Goal: Find specific page/section: Find specific page/section

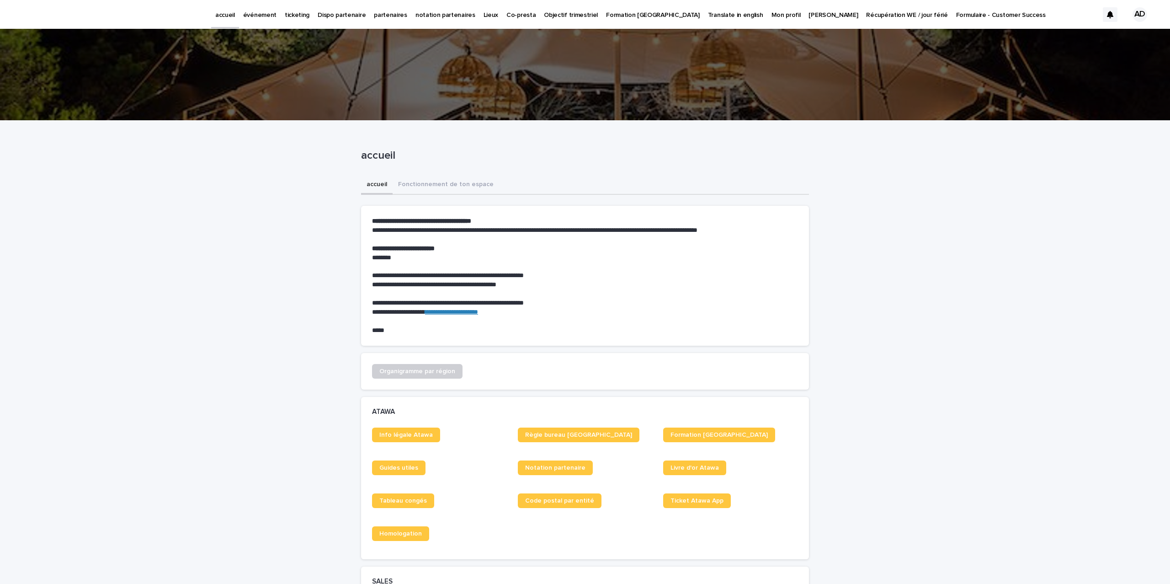
click at [387, 21] on link "partenaires" at bounding box center [391, 14] width 42 height 28
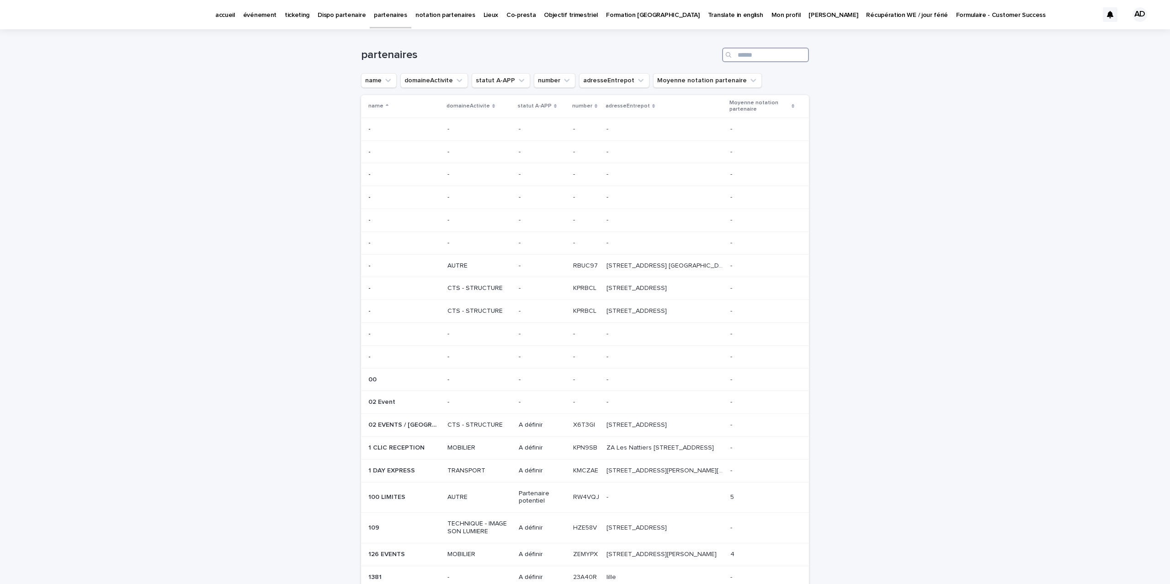
click at [753, 56] on input "Search" at bounding box center [765, 55] width 87 height 15
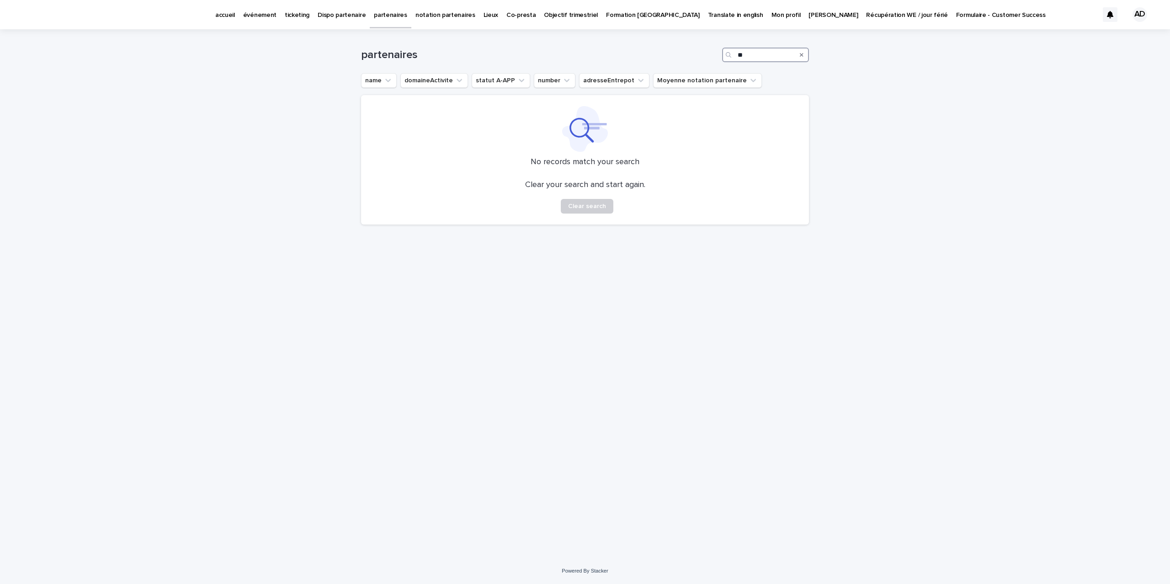
type input "*"
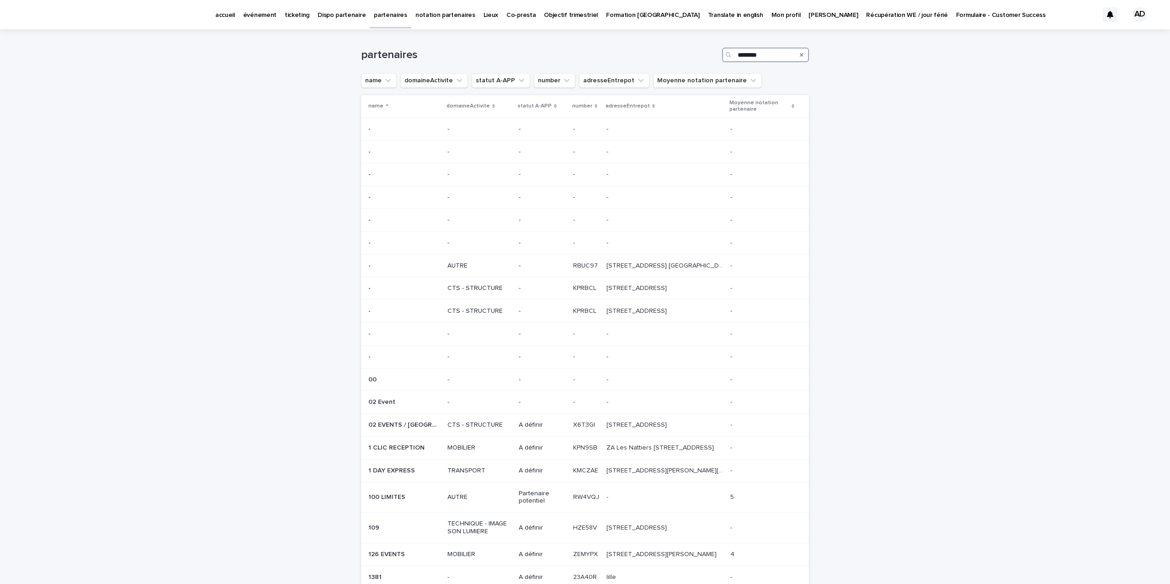
type input "*********"
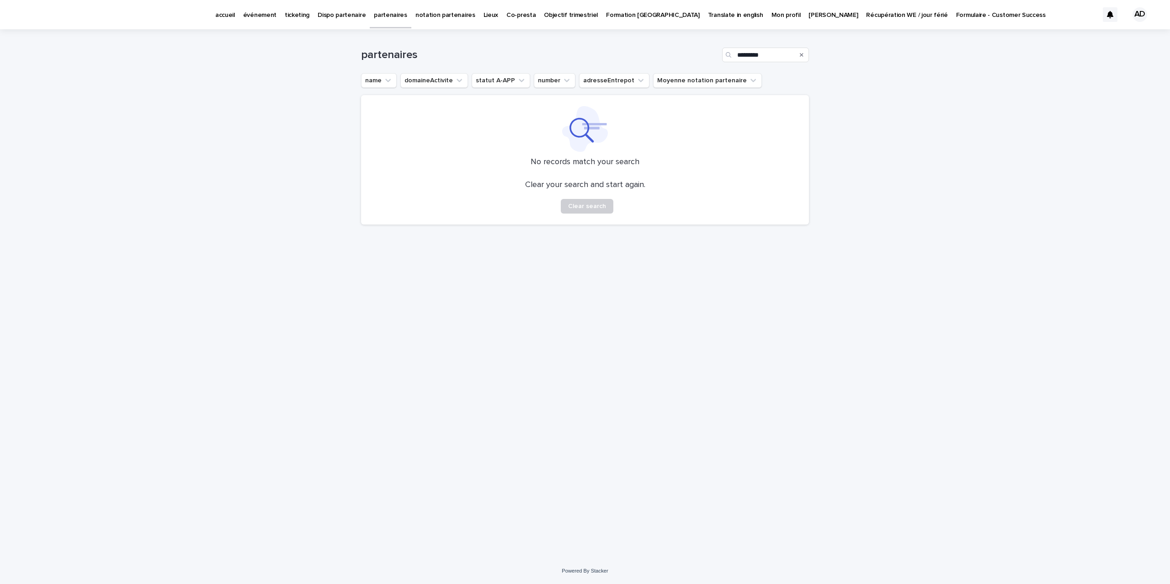
click at [260, 15] on p "événement" at bounding box center [259, 9] width 33 height 19
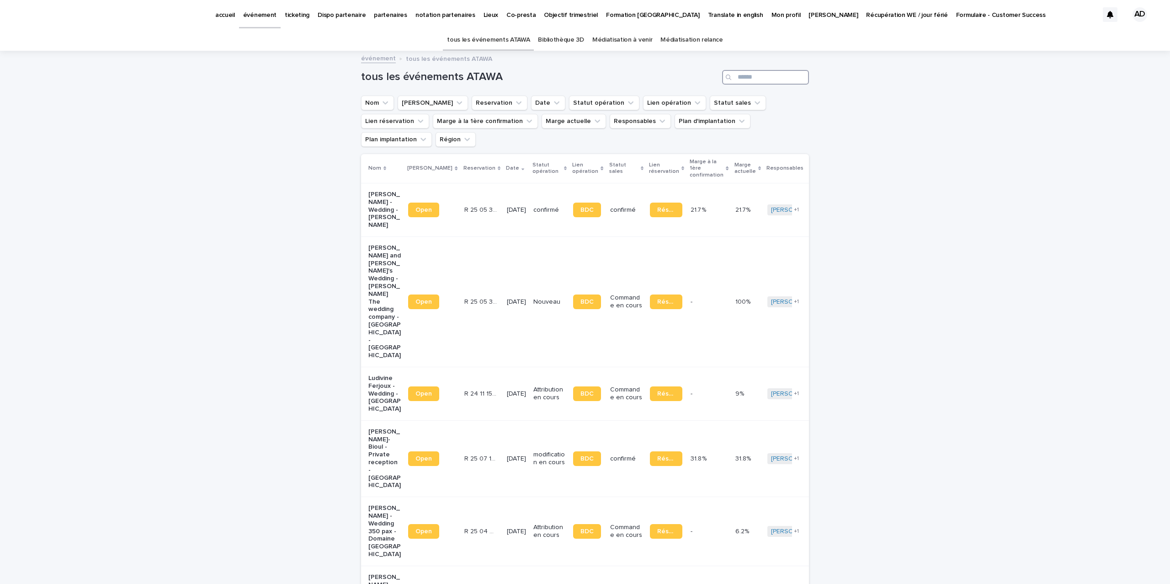
click at [772, 79] on input "Search" at bounding box center [765, 77] width 87 height 15
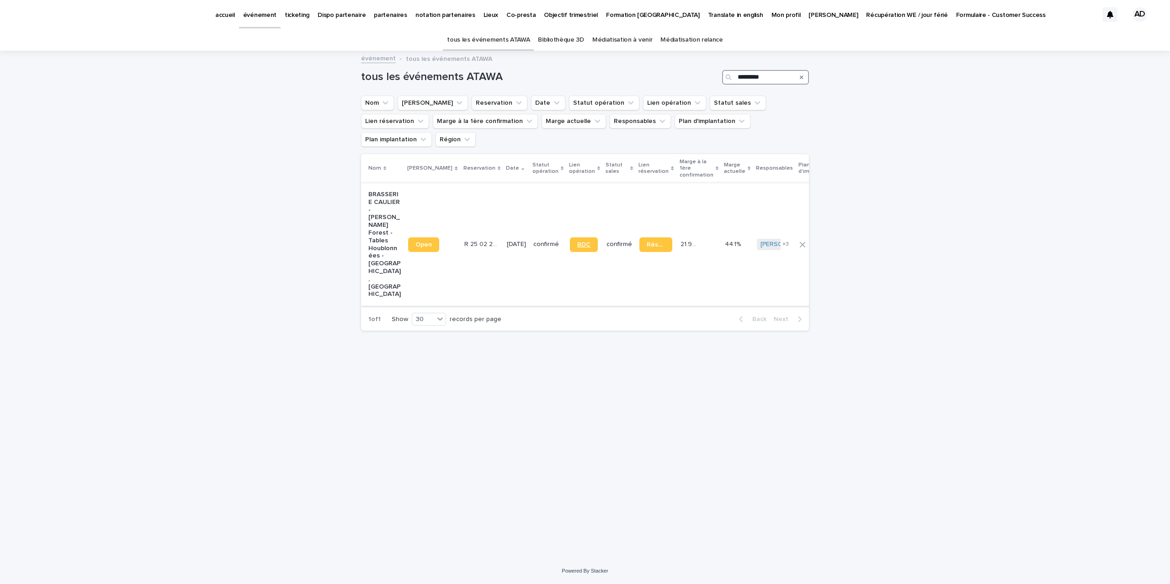
type input "*********"
click at [577, 241] on span "BDC" at bounding box center [583, 244] width 13 height 6
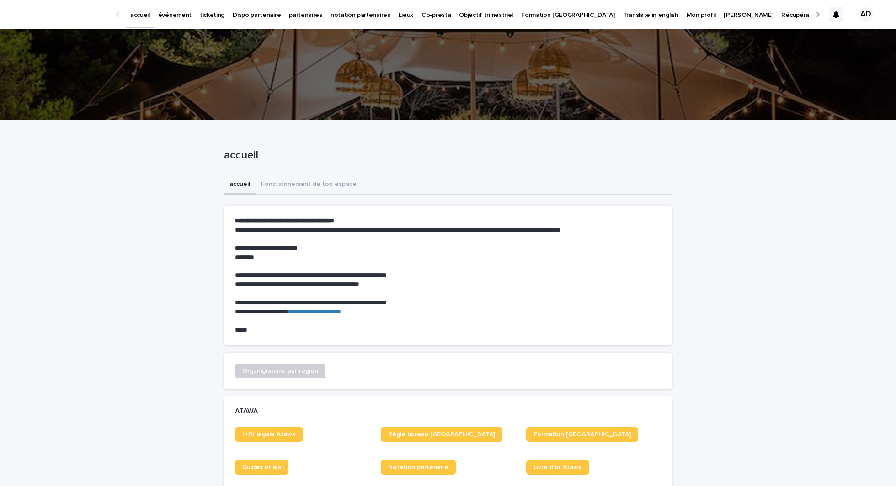
click at [305, 13] on p "partenaires" at bounding box center [305, 9] width 33 height 19
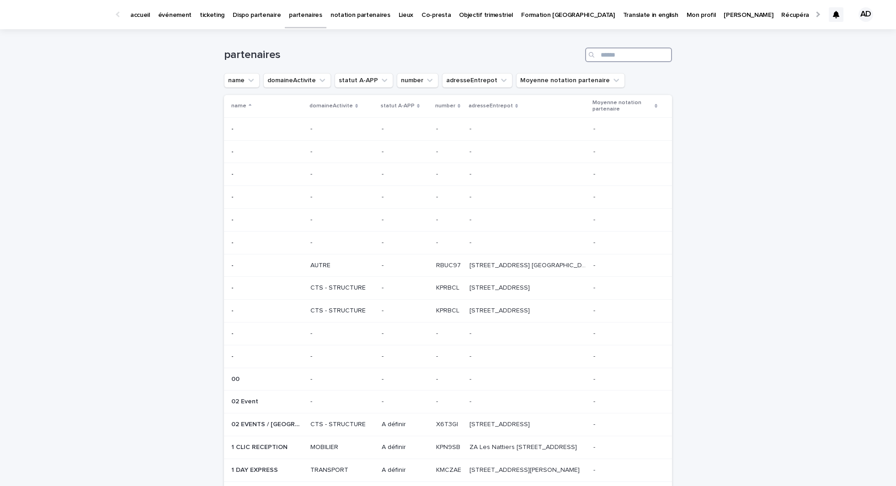
click at [636, 55] on input "Search" at bounding box center [628, 55] width 87 height 15
type input "******"
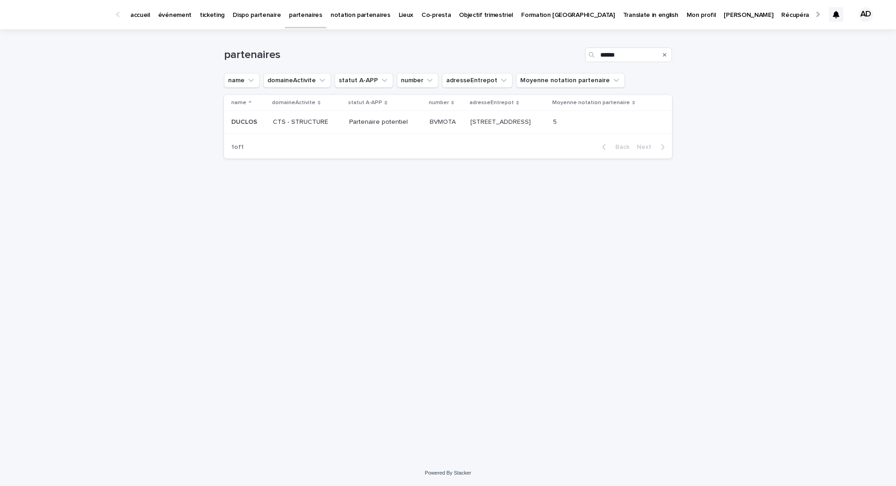
click at [430, 123] on p "BVMOTA" at bounding box center [444, 122] width 28 height 10
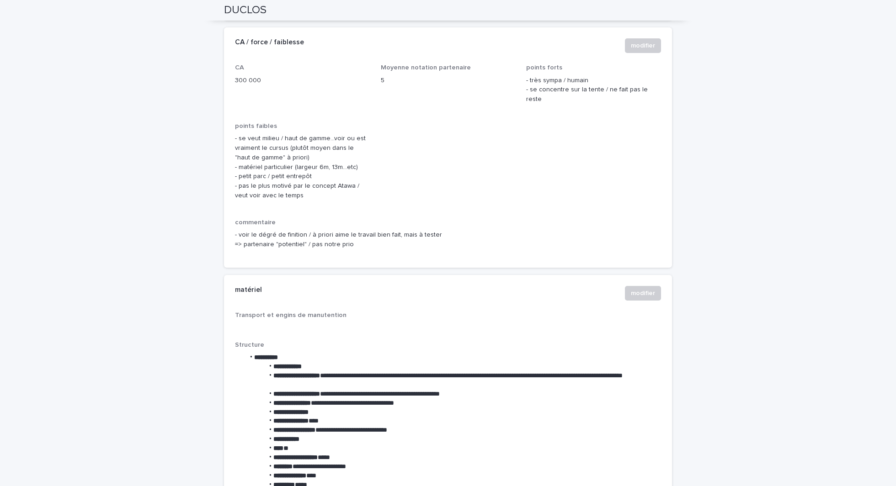
scroll to position [1007, 0]
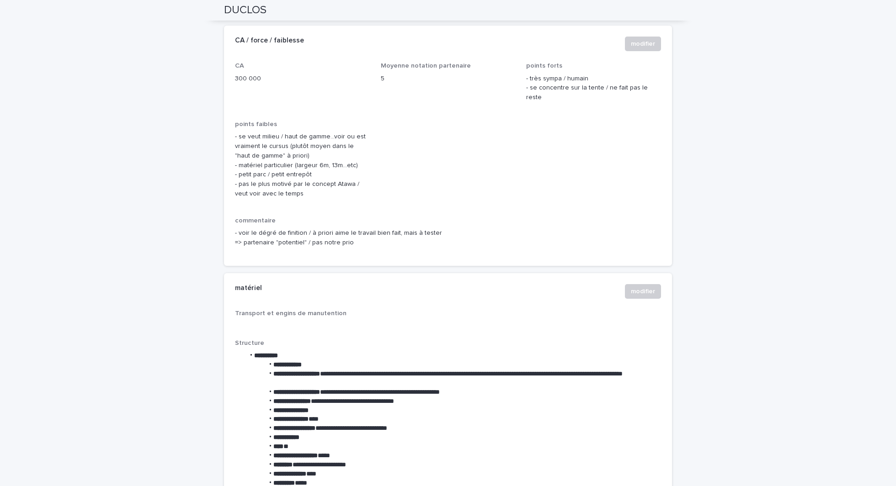
click at [309, 167] on p "- se veut milieu / haut de gamme...voir ou est vraiment le cursus (plutôt moyen…" at bounding box center [302, 165] width 135 height 67
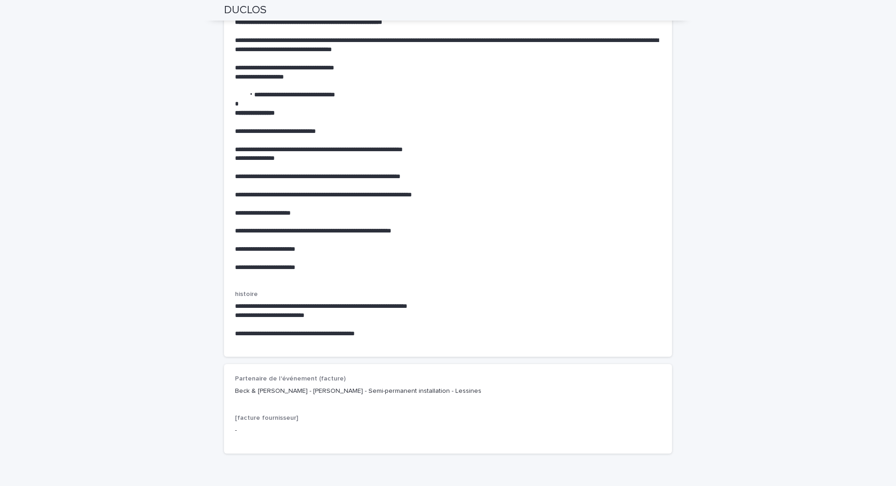
scroll to position [2306, 0]
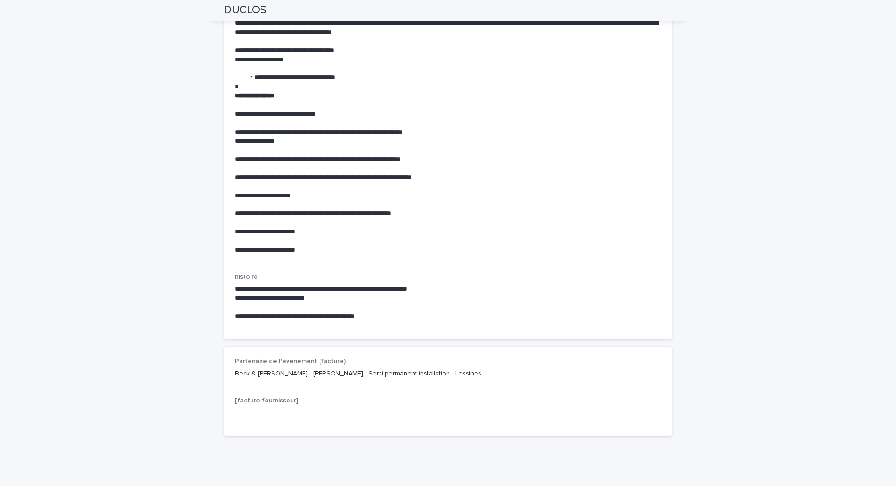
click at [388, 369] on p "Beck & Pollitzer - Mélanie Diaz - Semi-permanent installation - Lessines" at bounding box center [448, 374] width 426 height 10
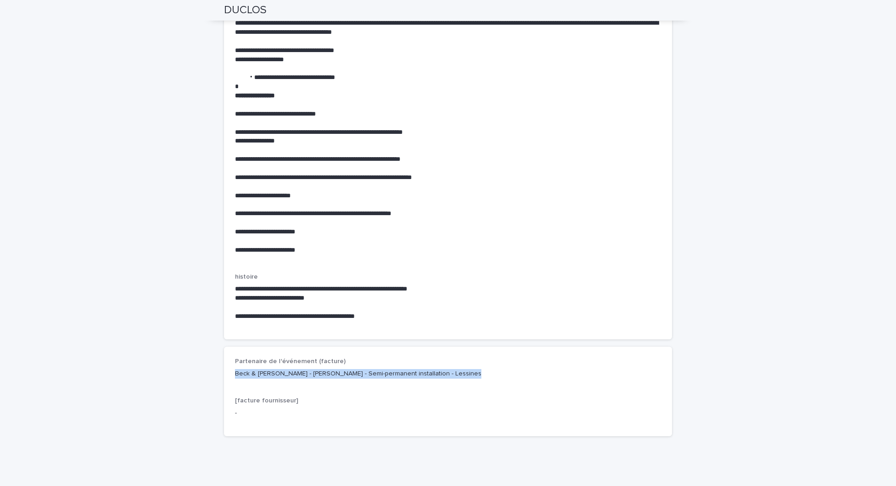
click at [388, 369] on p "Beck & Pollitzer - Mélanie Diaz - Semi-permanent installation - Lessines" at bounding box center [448, 374] width 426 height 10
copy p "Beck & Pollitzer - Mélanie Diaz - Semi-permanent installation - Lessines"
click at [318, 369] on p "Beck & Pollitzer - Mélanie Diaz - Semi-permanent installation - Lessines" at bounding box center [448, 374] width 426 height 10
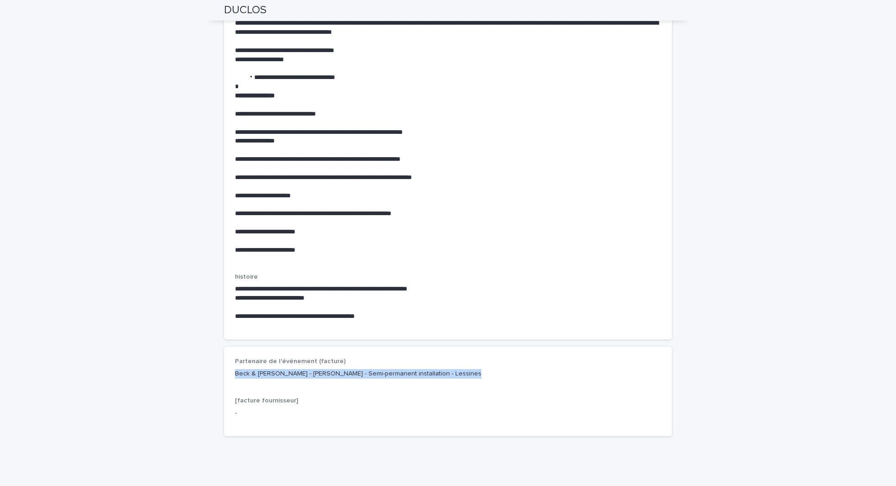
click at [318, 369] on p "Beck & Pollitzer - Mélanie Diaz - Semi-permanent installation - Lessines" at bounding box center [448, 374] width 426 height 10
copy p "Beck & Pollitzer - Mélanie Diaz - Semi-permanent installation - Lessines"
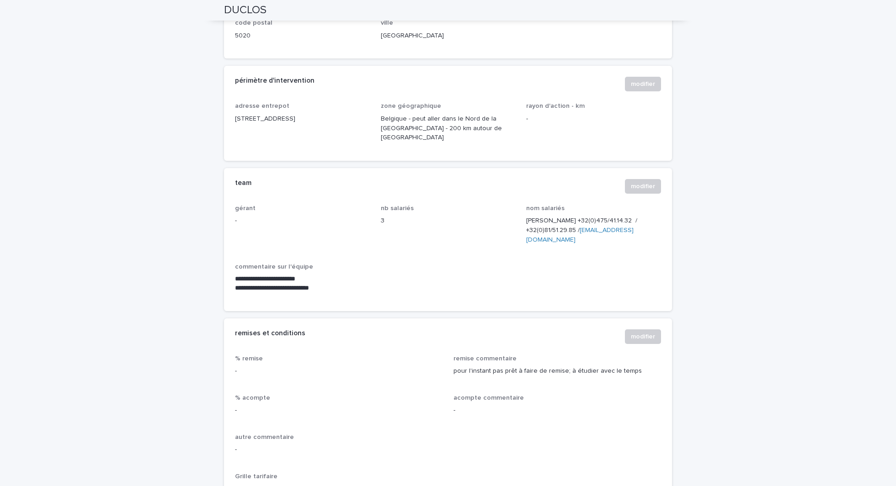
scroll to position [402, 0]
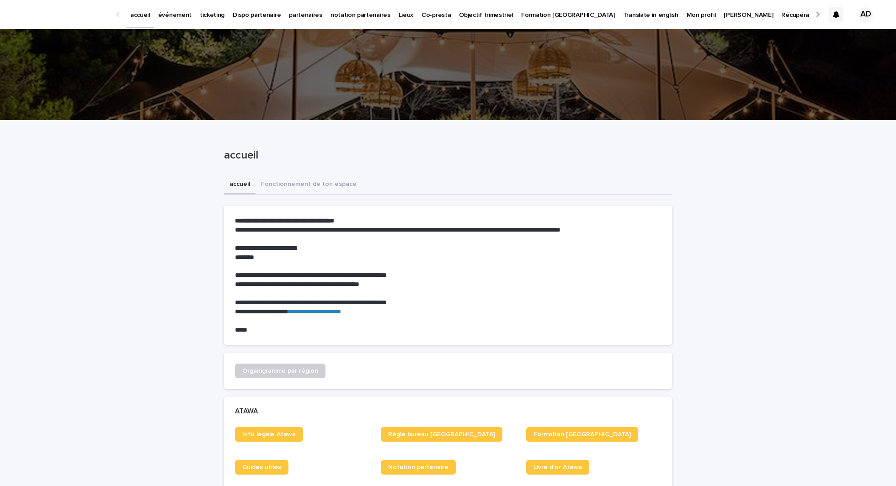
click at [186, 20] on link "événement" at bounding box center [175, 14] width 42 height 28
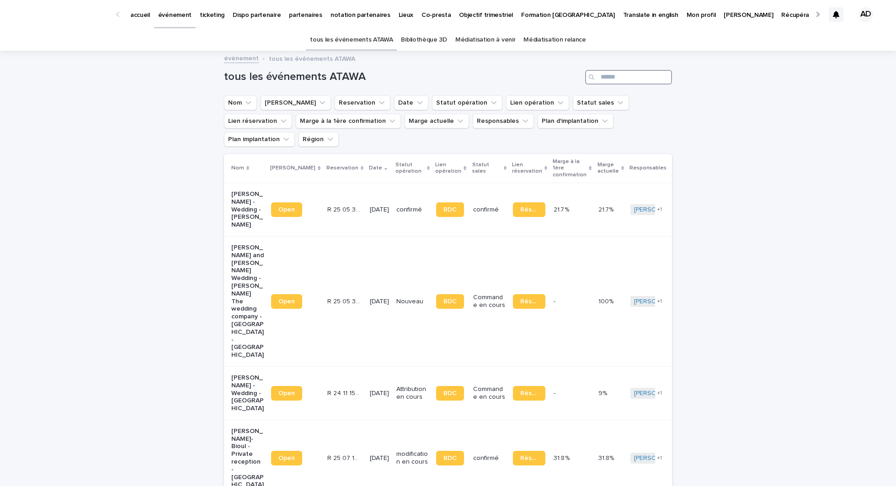
click at [601, 79] on input "Search" at bounding box center [628, 77] width 87 height 15
paste input "**********"
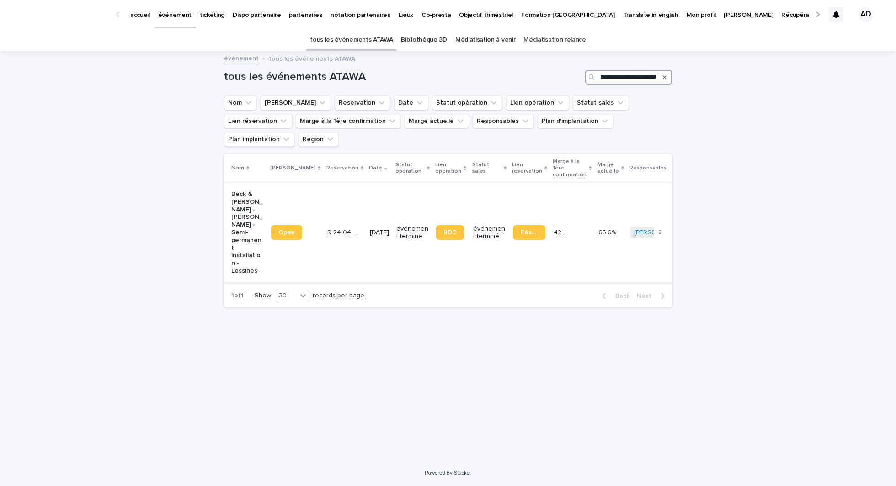
type input "**********"
click at [276, 225] on link "Open" at bounding box center [286, 232] width 31 height 15
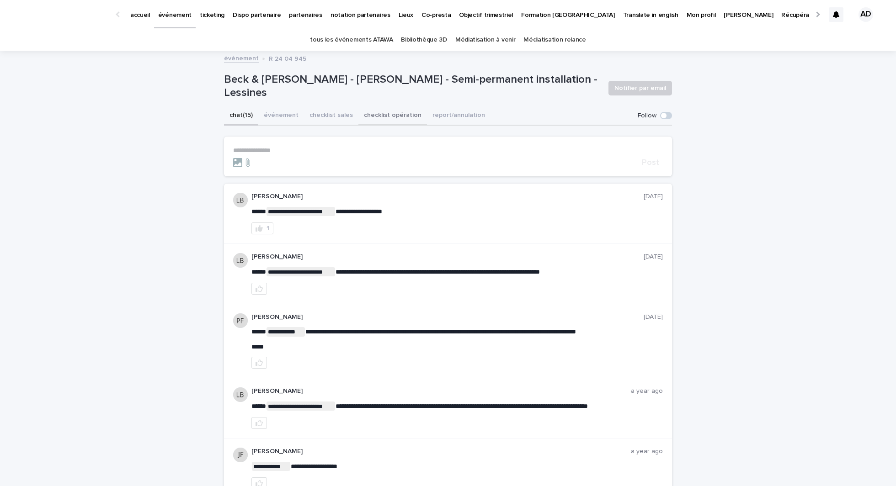
click at [386, 113] on button "checklist opération" at bounding box center [392, 115] width 69 height 19
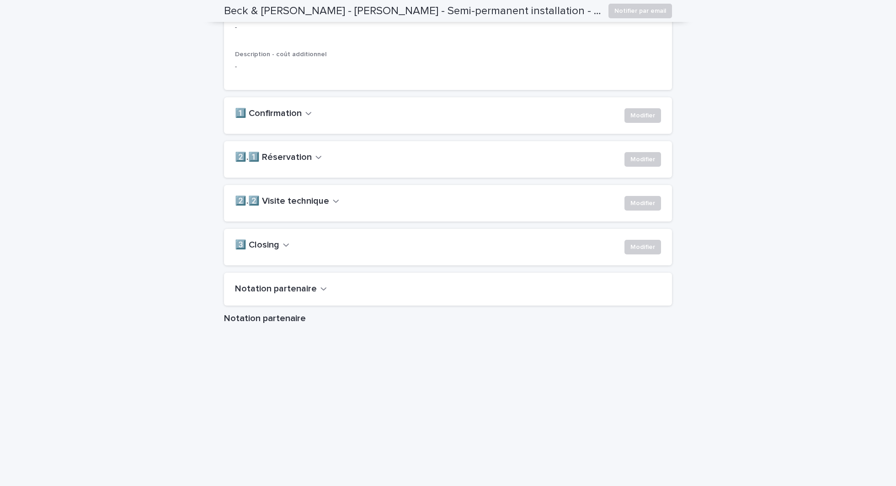
scroll to position [707, 0]
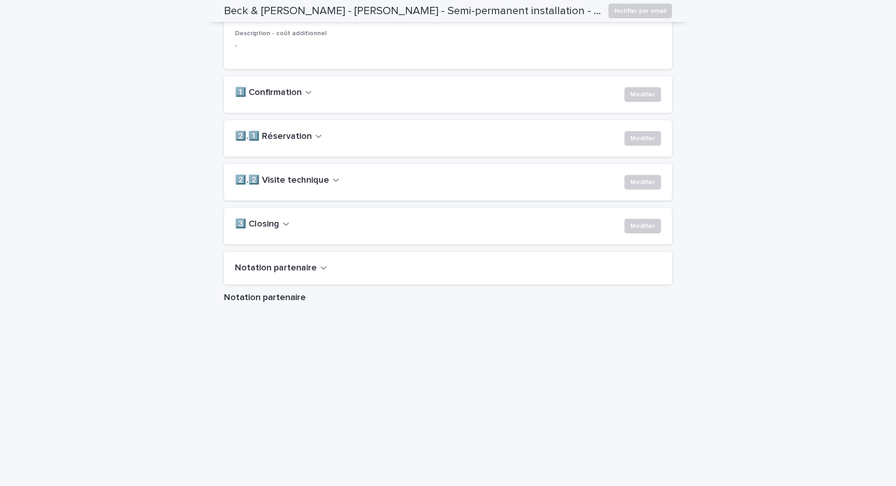
click at [288, 186] on h2 "2️⃣.2️⃣ Visite technique" at bounding box center [282, 180] width 94 height 11
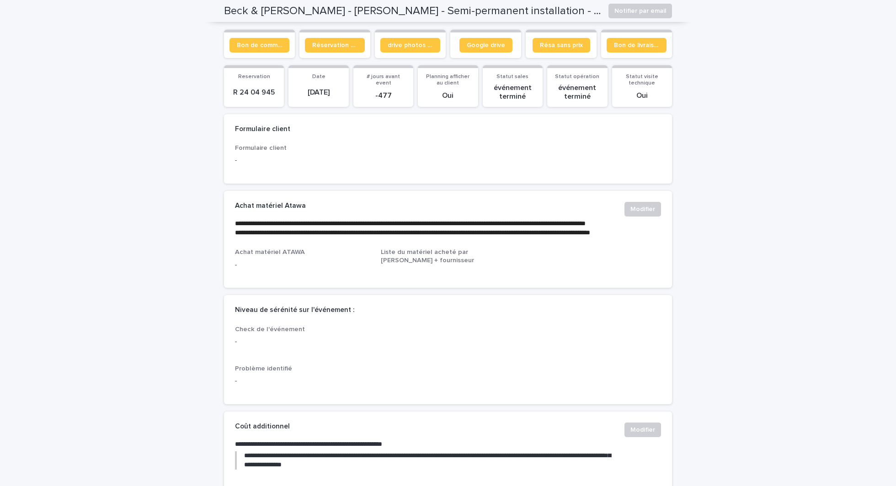
scroll to position [0, 0]
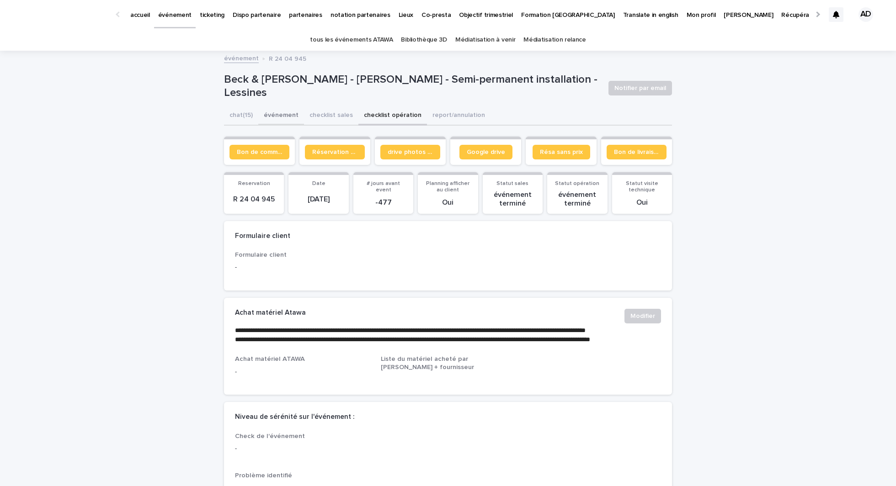
click at [284, 110] on button "événement" at bounding box center [281, 115] width 46 height 19
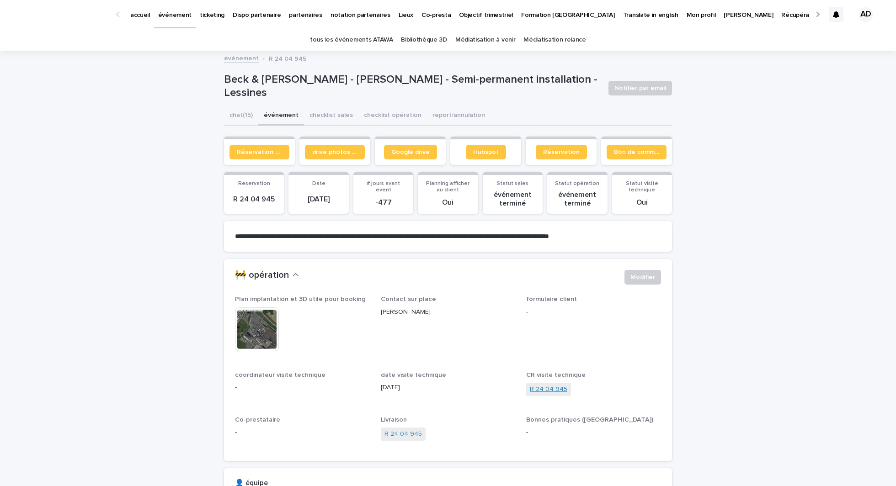
click at [555, 392] on link "R 24 04 945" at bounding box center [548, 390] width 37 height 10
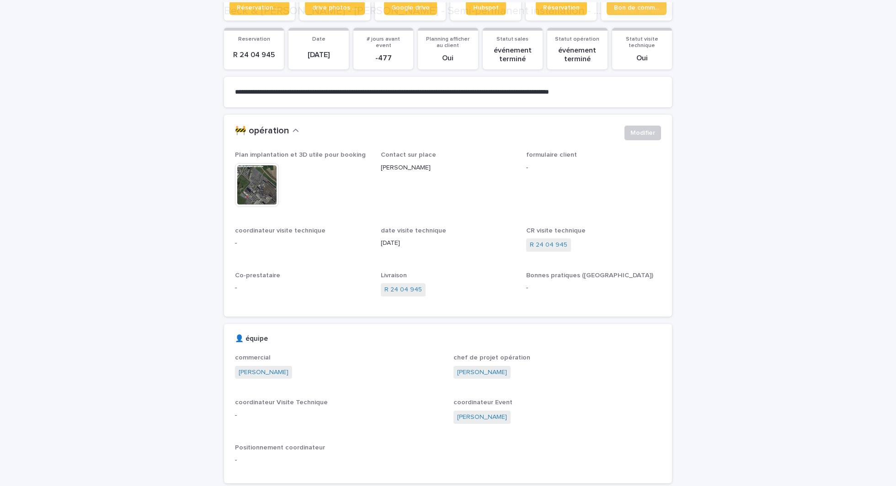
scroll to position [158, 0]
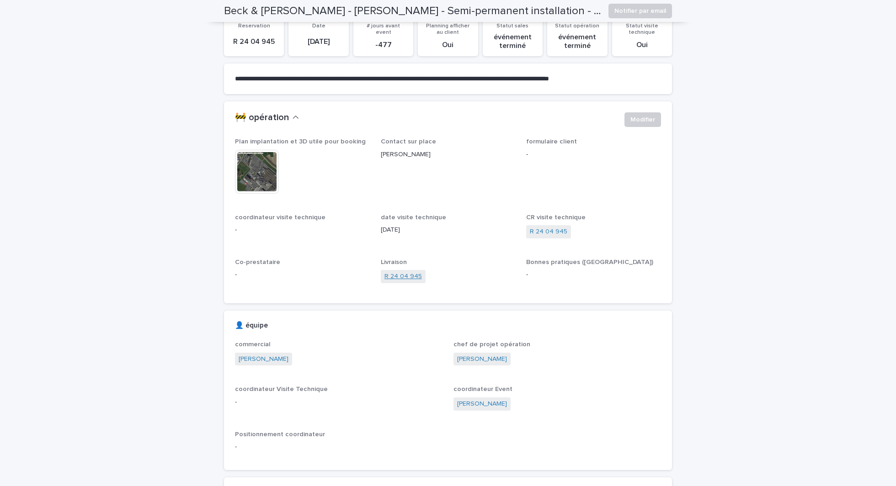
click at [405, 275] on link "R 24 04 945" at bounding box center [402, 277] width 37 height 10
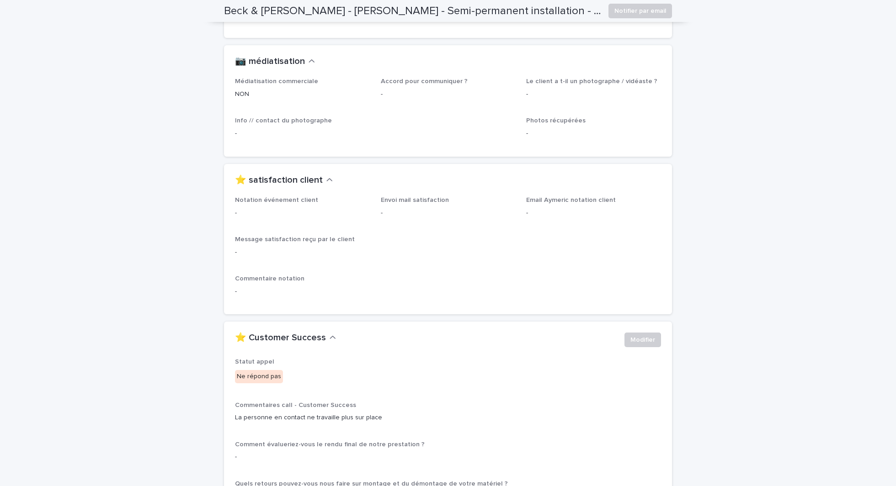
scroll to position [1088, 0]
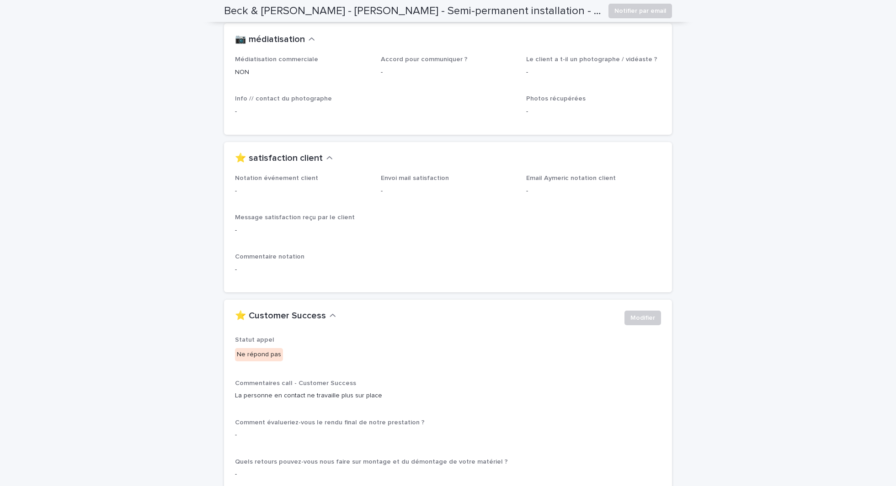
click at [320, 9] on h2 "Beck & [PERSON_NAME] - [PERSON_NAME] - Semi-permanent installation - Lessines" at bounding box center [412, 11] width 377 height 13
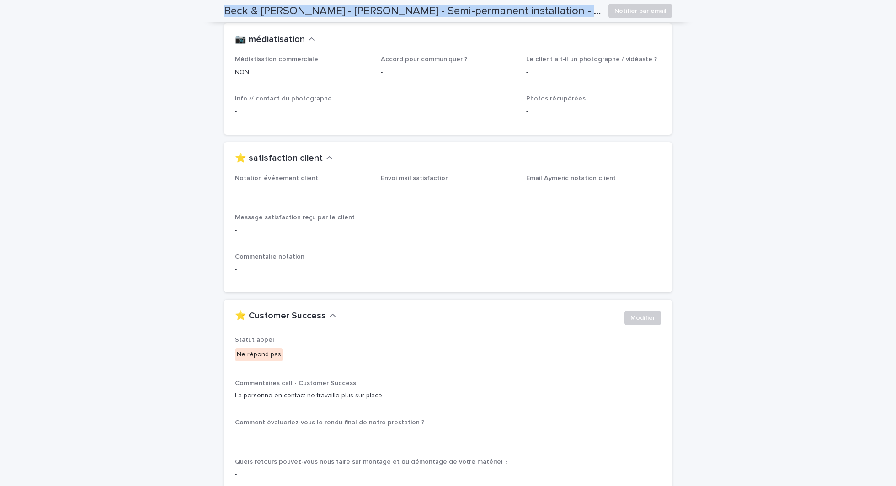
click at [320, 9] on h2 "[PERSON_NAME] & [PERSON_NAME] - [PERSON_NAME] - Semi-permanent installation - L…" at bounding box center [412, 11] width 377 height 13
copy div "Beck & Pollitzer - Mélanie Diaz - Semi-permanent installation - Lessines Notifi…"
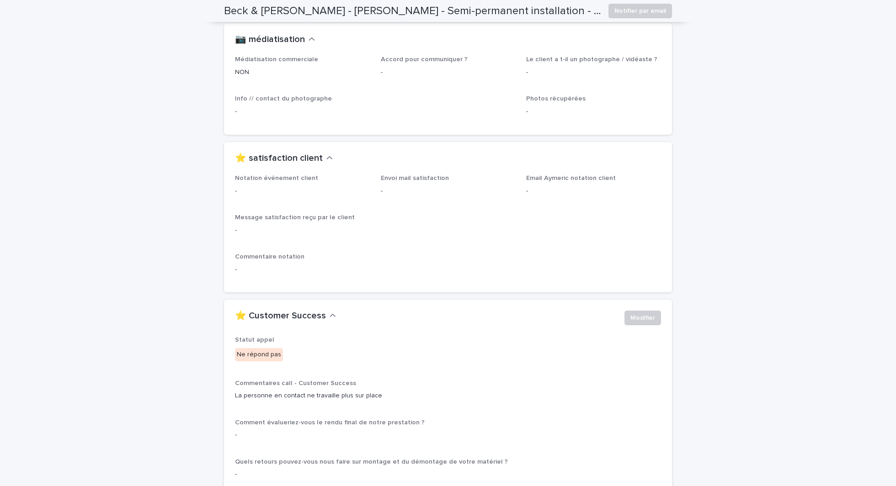
click at [380, 153] on div "⭐ satisfaction client" at bounding box center [446, 158] width 422 height 11
click at [365, 10] on h2 "[PERSON_NAME] & [PERSON_NAME] - [PERSON_NAME] - Semi-permanent installation - L…" at bounding box center [412, 11] width 377 height 13
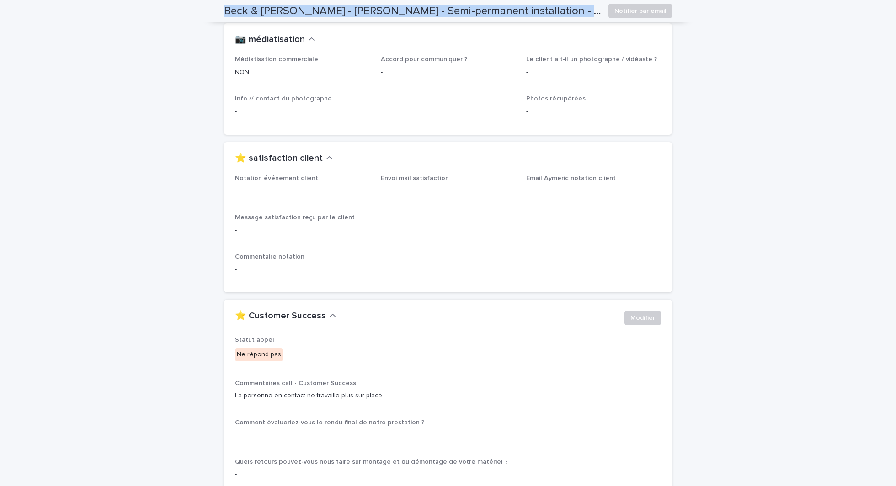
click at [365, 10] on h2 "[PERSON_NAME] & [PERSON_NAME] - [PERSON_NAME] - Semi-permanent installation - L…" at bounding box center [412, 11] width 377 height 13
copy div "Beck & Pollitzer - Mélanie Diaz - Semi-permanent installation - Lessines Notifi…"
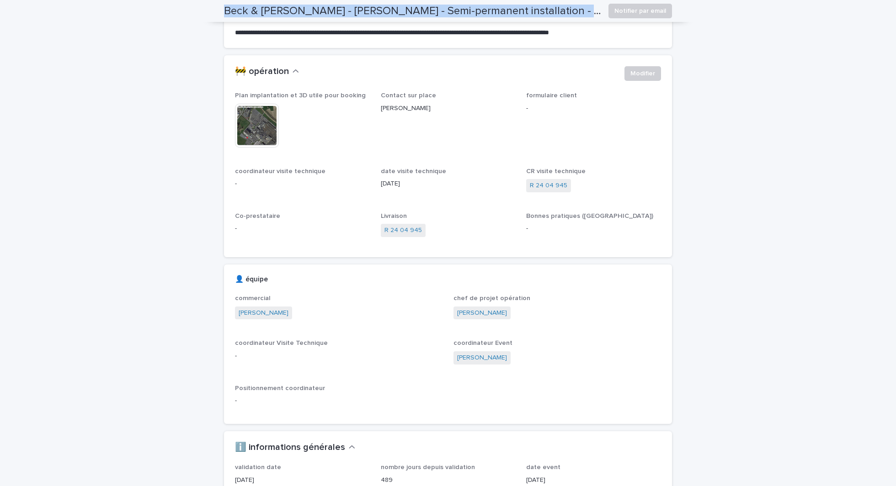
scroll to position [0, 0]
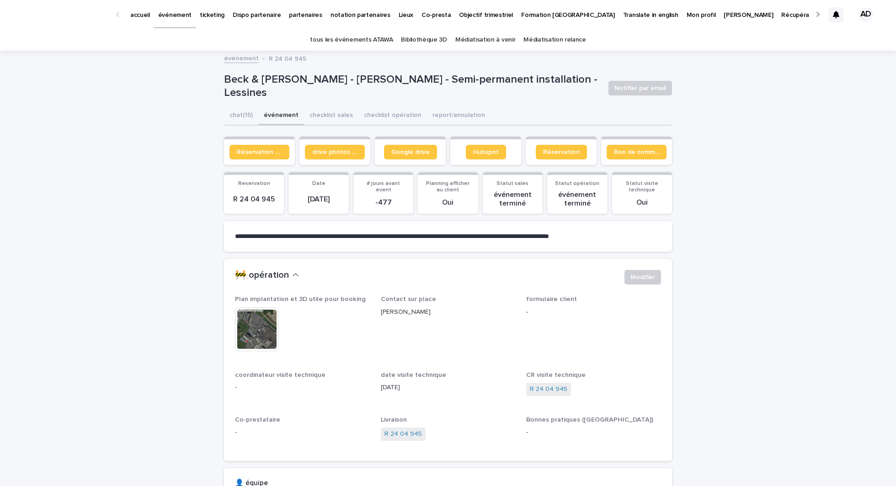
click at [336, 83] on p "Beck & Pollitzer - Mélanie Diaz - Semi-permanent installation - Lessines" at bounding box center [412, 86] width 377 height 27
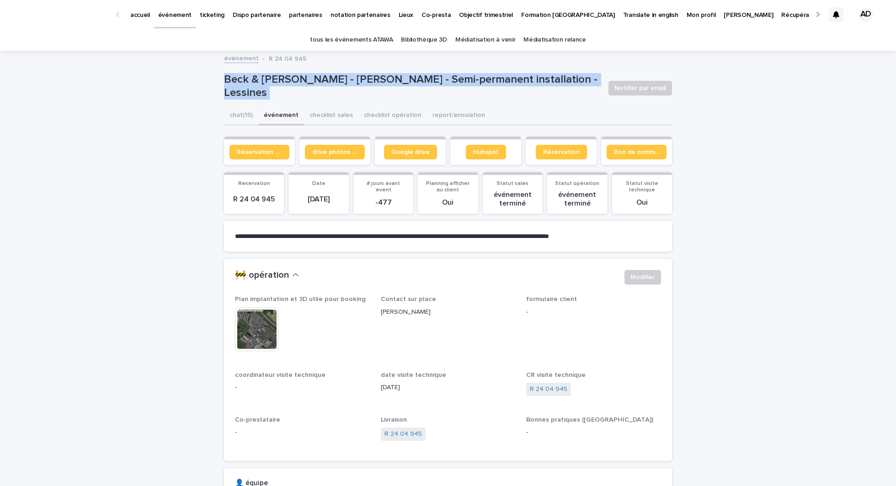
click at [336, 83] on p "Beck & Pollitzer - Mélanie Diaz - Semi-permanent installation - Lessines" at bounding box center [412, 86] width 377 height 27
copy div "Beck & Pollitzer - Mélanie Diaz - Semi-permanent installation - Lessines Notifi…"
click at [350, 158] on link "drive photos coordinateur" at bounding box center [335, 152] width 60 height 15
click at [625, 150] on span "Bon de commande" at bounding box center [636, 152] width 45 height 6
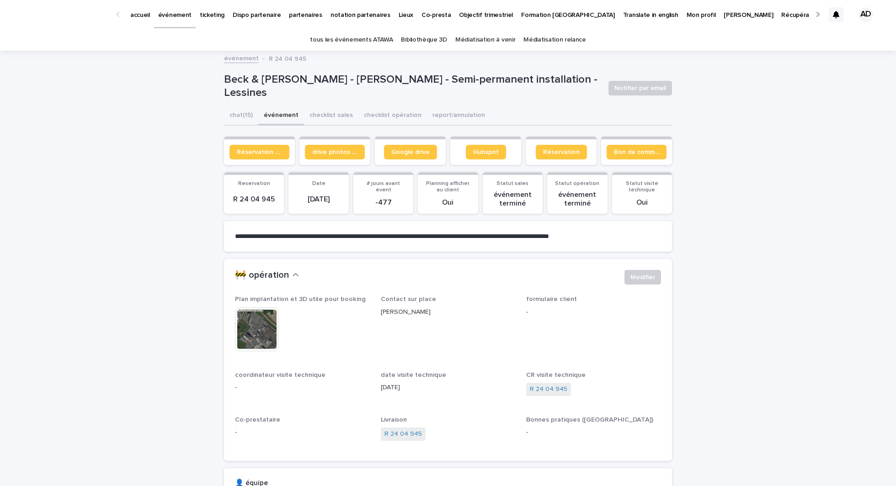
click at [895, 38] on div "tous les événements ATAWA Bibliothèque 3D Médiatisation à venir Médiatisation r…" at bounding box center [448, 39] width 896 height 21
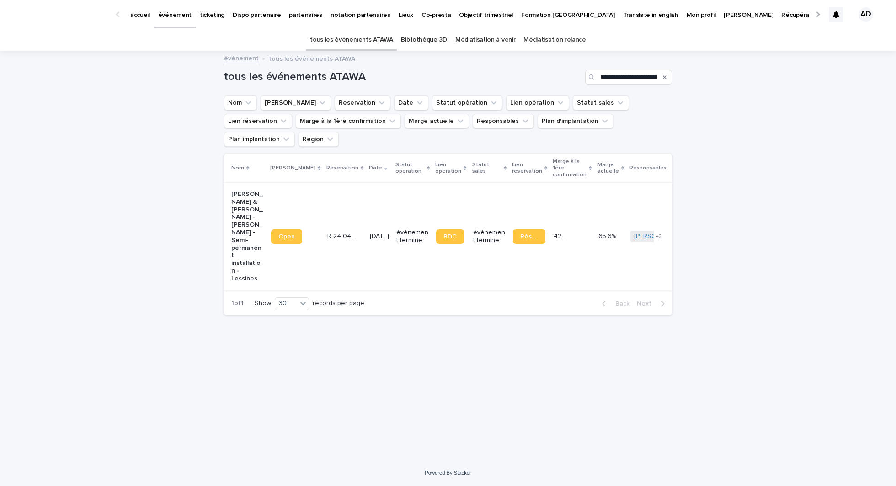
click at [289, 234] on span "Open" at bounding box center [286, 237] width 16 height 6
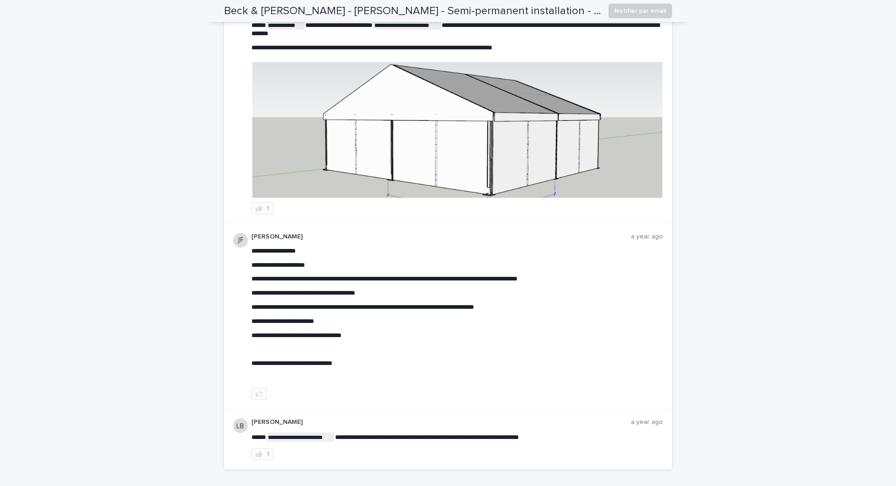
scroll to position [1058, 0]
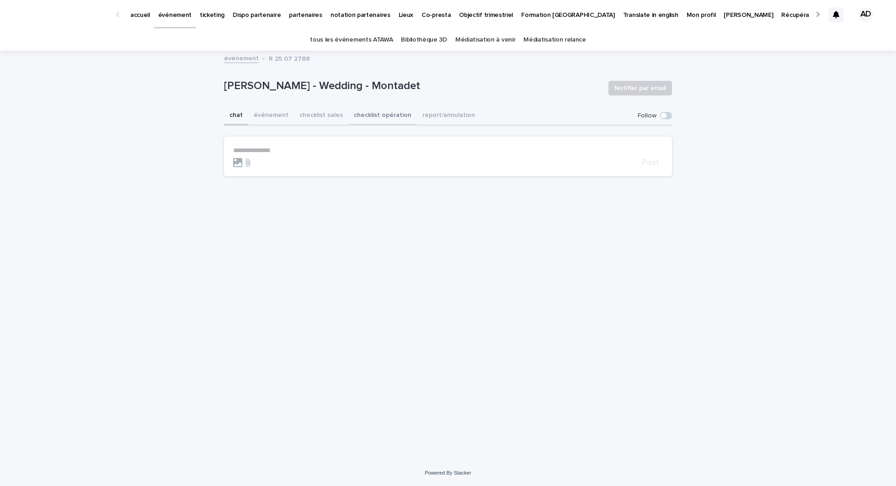
click at [374, 121] on button "checklist opération" at bounding box center [382, 115] width 69 height 19
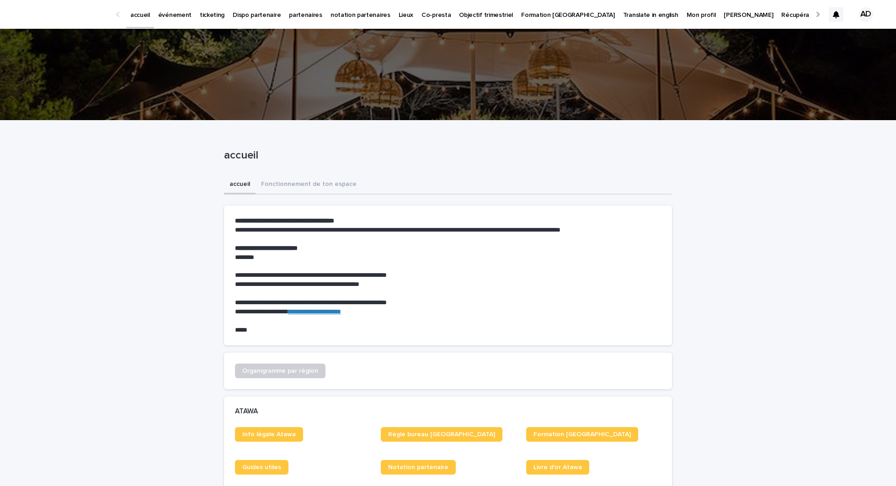
click at [191, 18] on div "événement" at bounding box center [175, 9] width 42 height 19
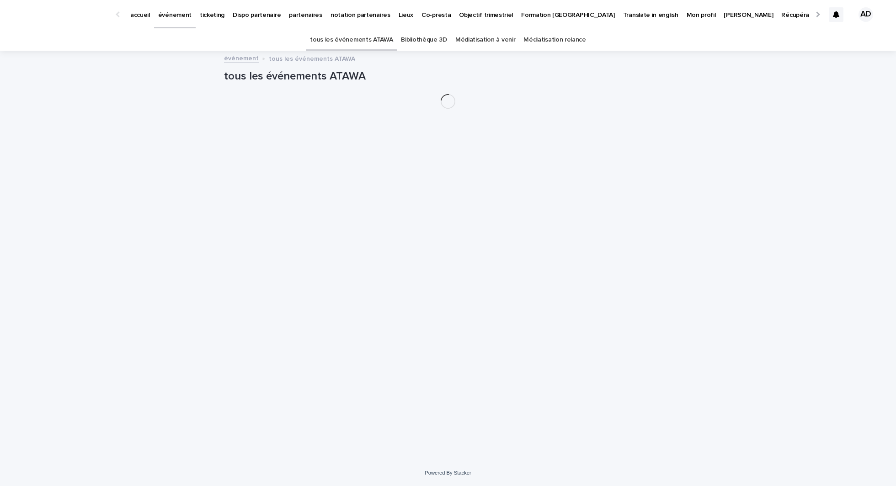
click at [179, 17] on p "événement" at bounding box center [174, 9] width 33 height 19
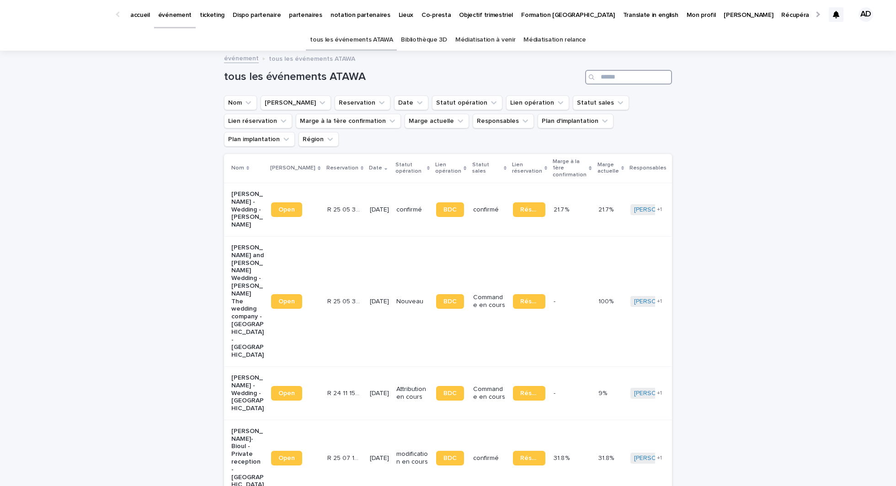
click at [621, 76] on input "Search" at bounding box center [628, 77] width 87 height 15
paste input "**********"
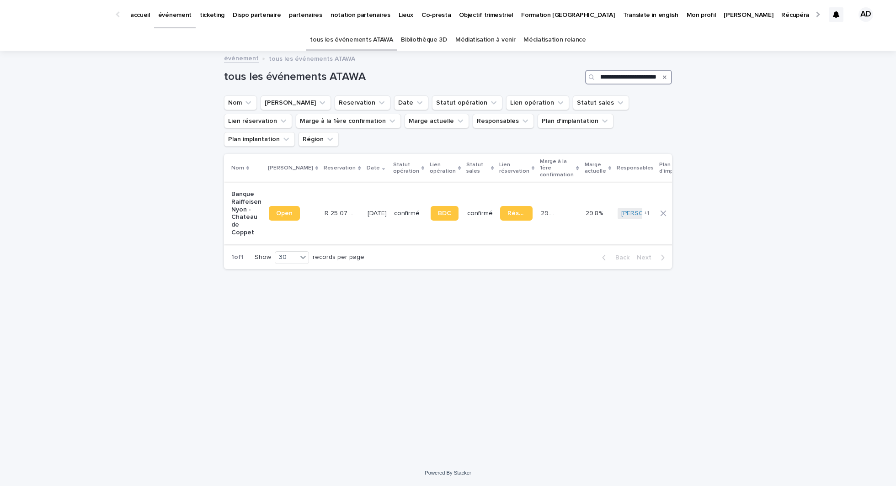
type input "**********"
click at [288, 210] on span "Open" at bounding box center [284, 213] width 16 height 6
